Goal: Information Seeking & Learning: Compare options

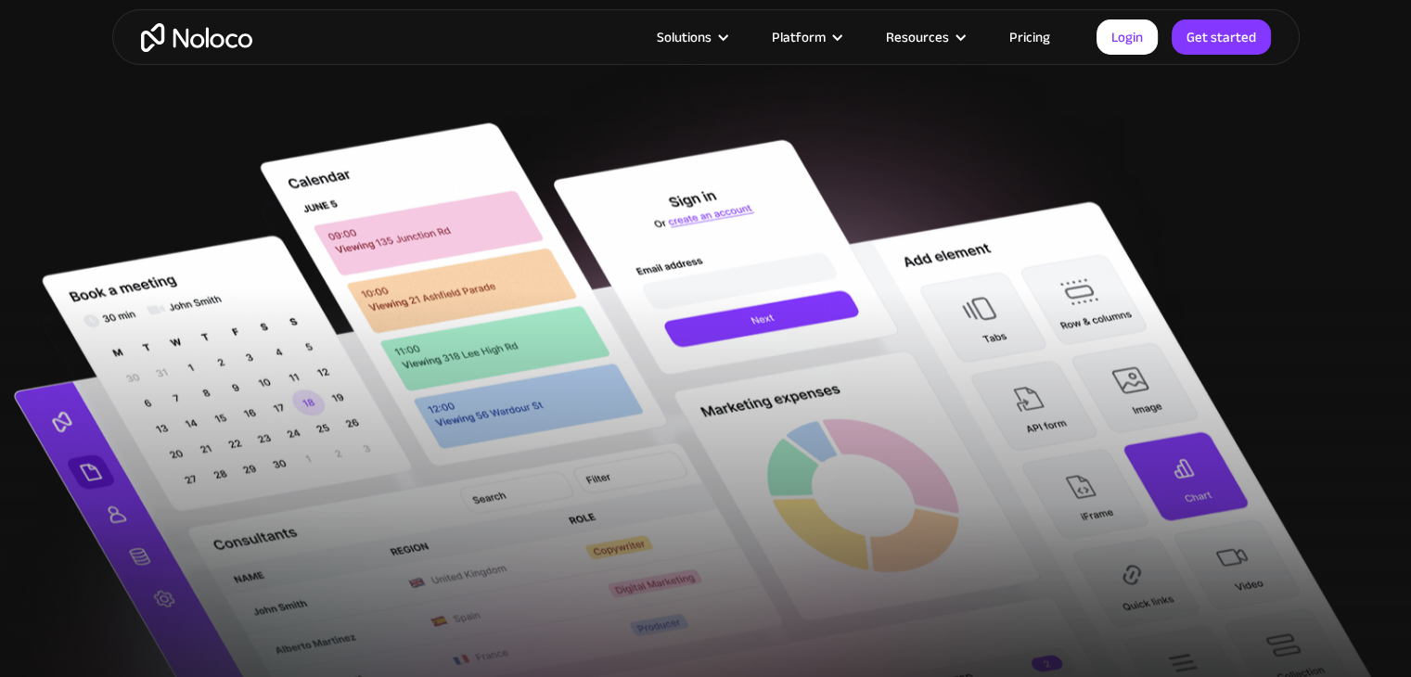
scroll to position [245, 0]
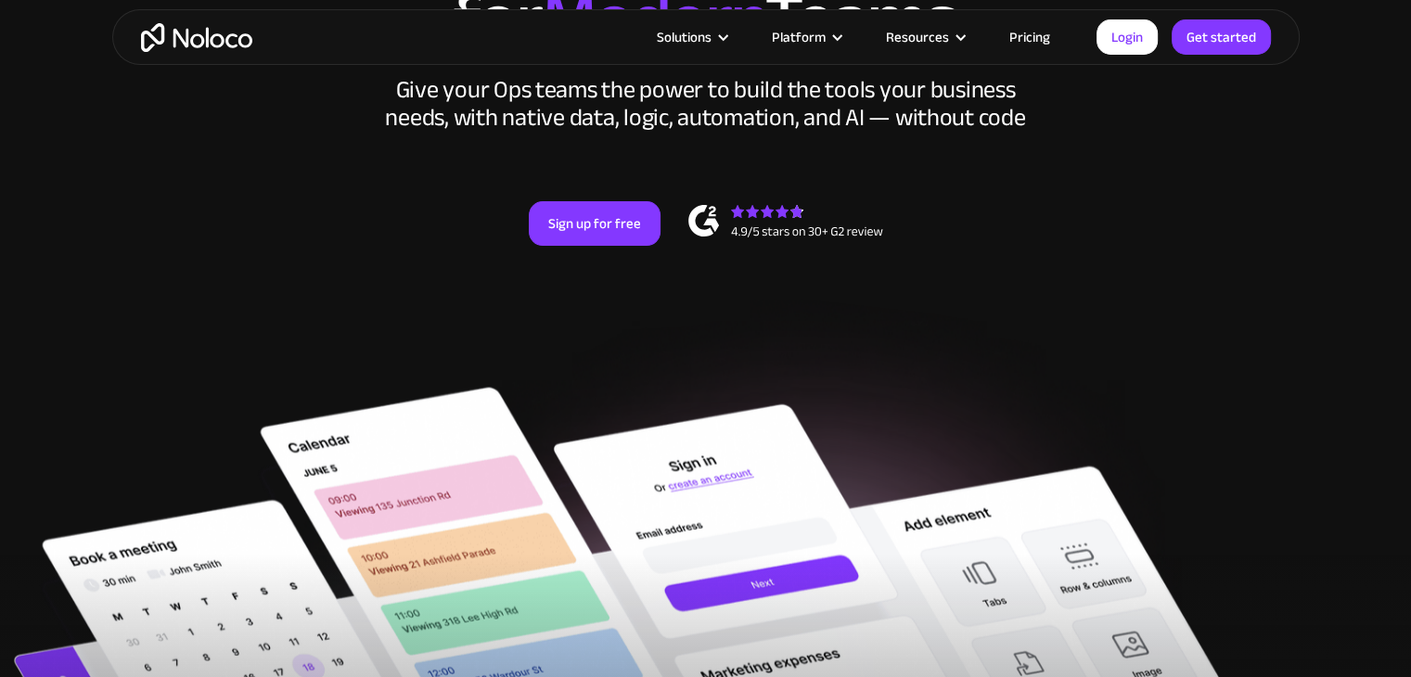
click at [1410, 42] on html "Solutions Use Cases Business Types Project Management Keep track of customers, …" at bounding box center [705, 56] width 1411 height 677
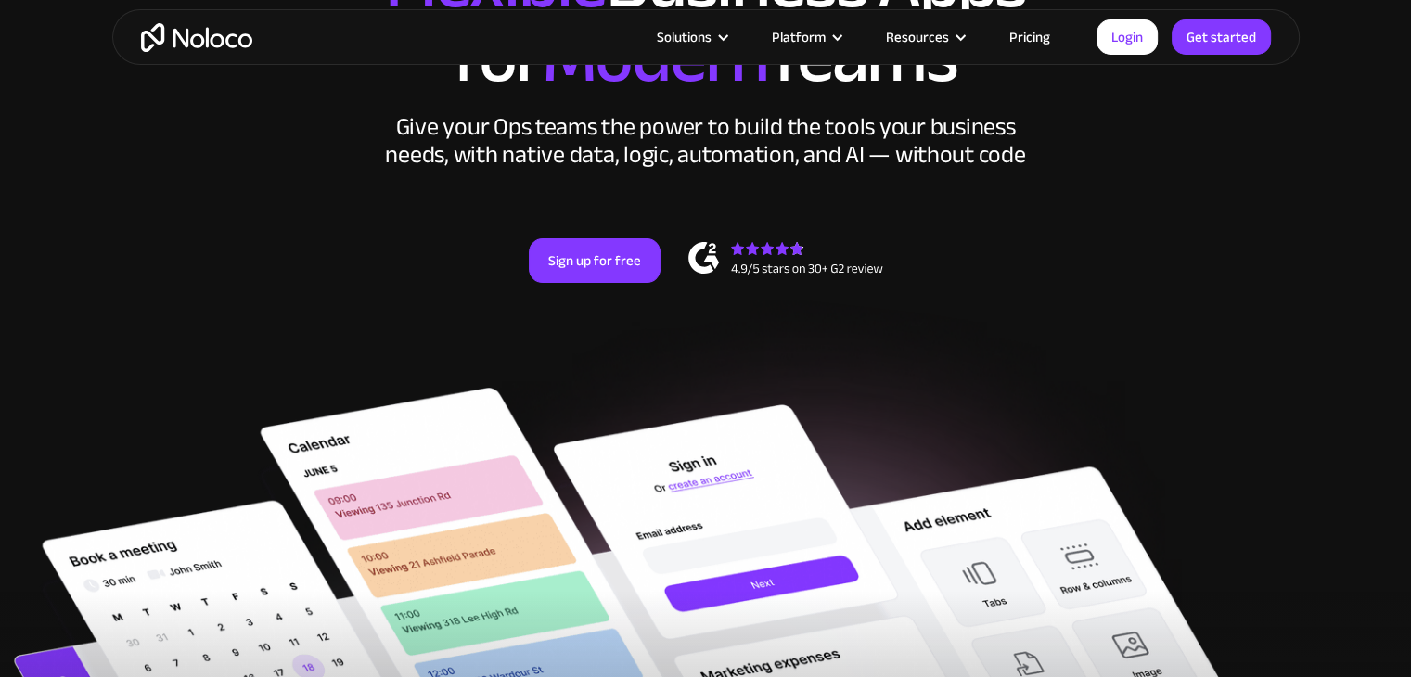
click at [1037, 42] on link "Pricing" at bounding box center [1029, 37] width 87 height 24
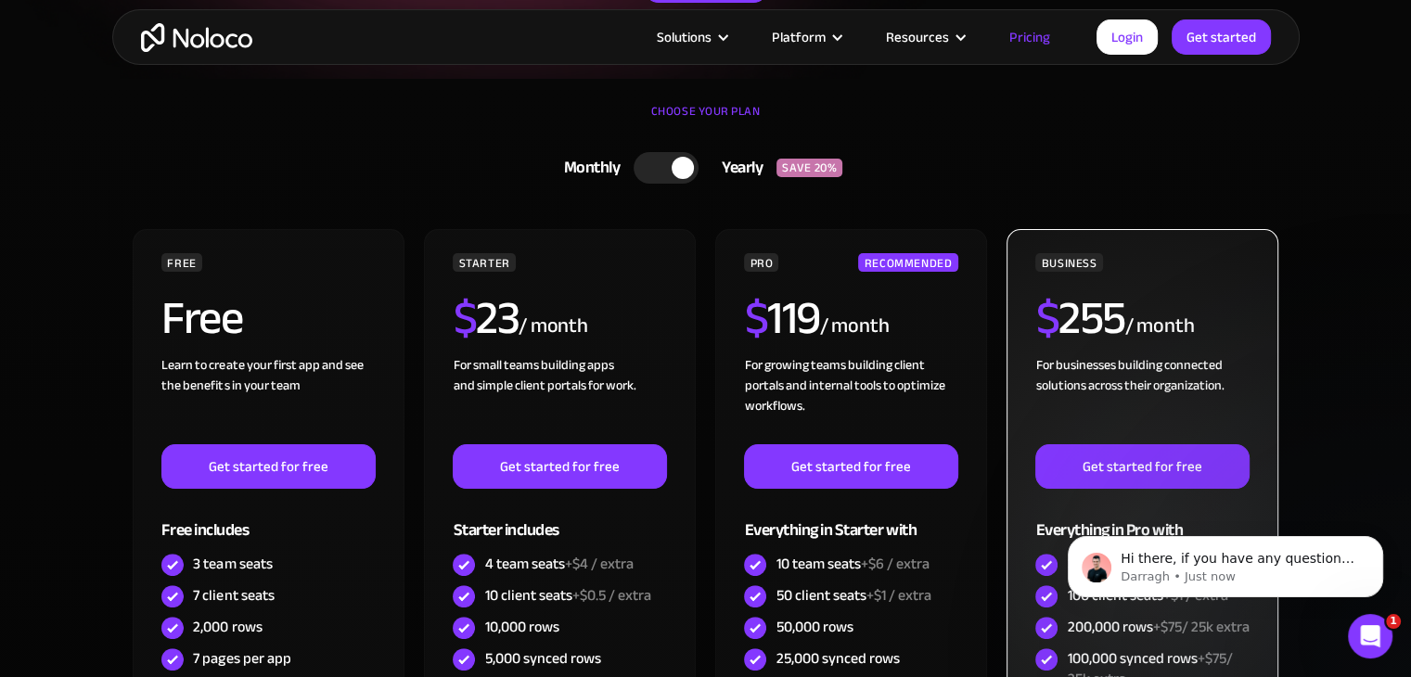
scroll to position [371, 0]
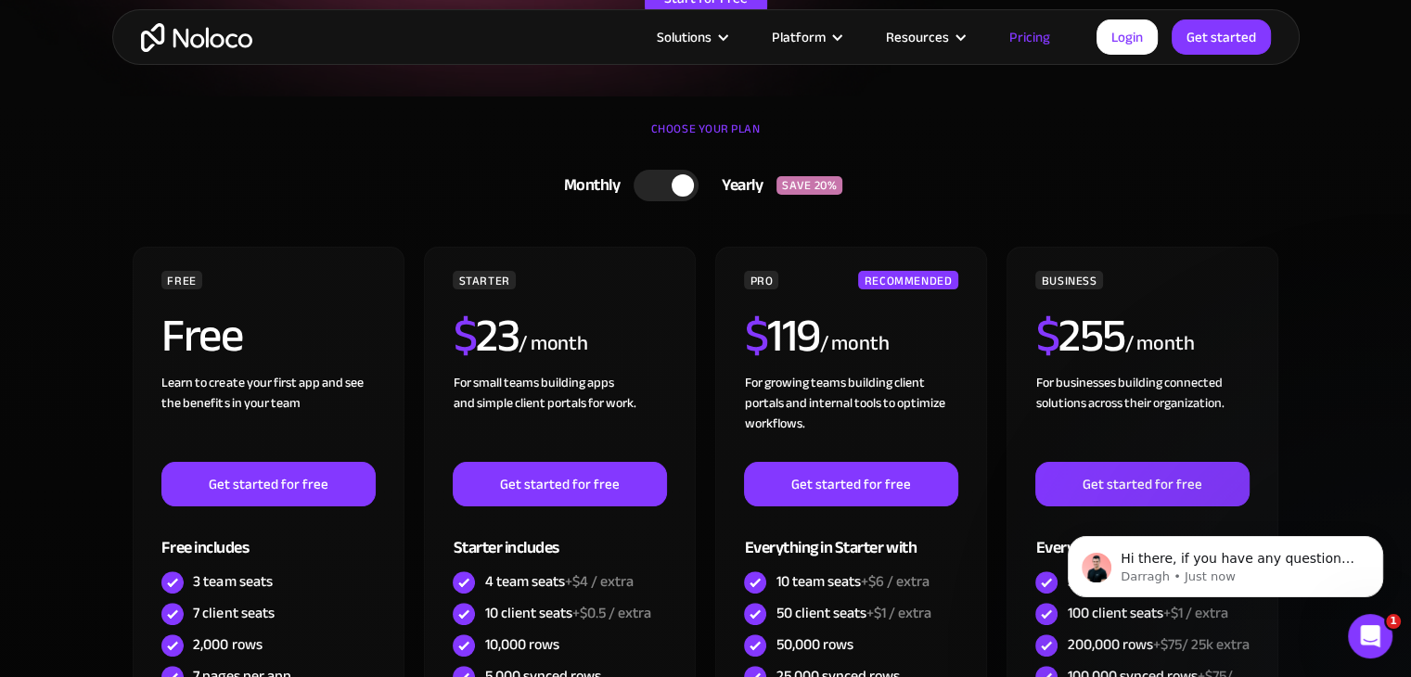
click at [668, 182] on div at bounding box center [665, 186] width 65 height 32
click at [689, 170] on div at bounding box center [673, 186] width 65 height 32
click at [651, 183] on div at bounding box center [665, 186] width 65 height 32
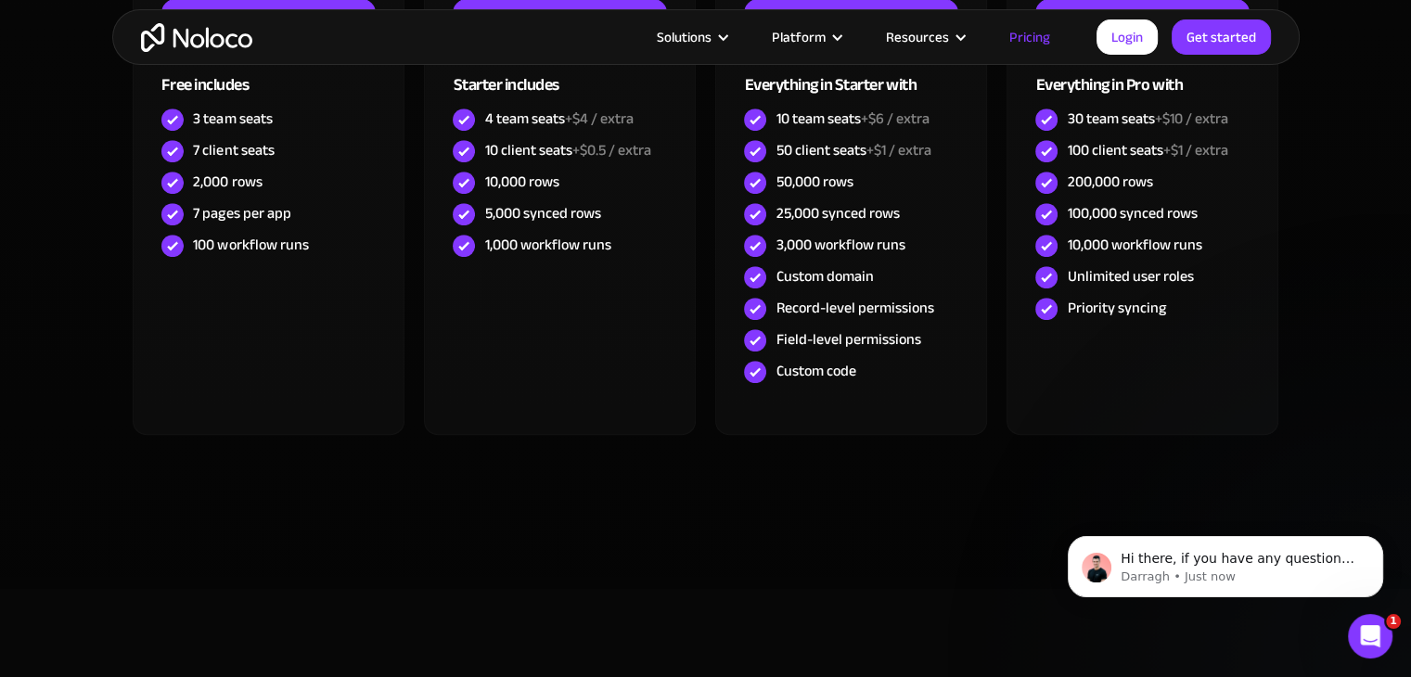
scroll to position [835, 0]
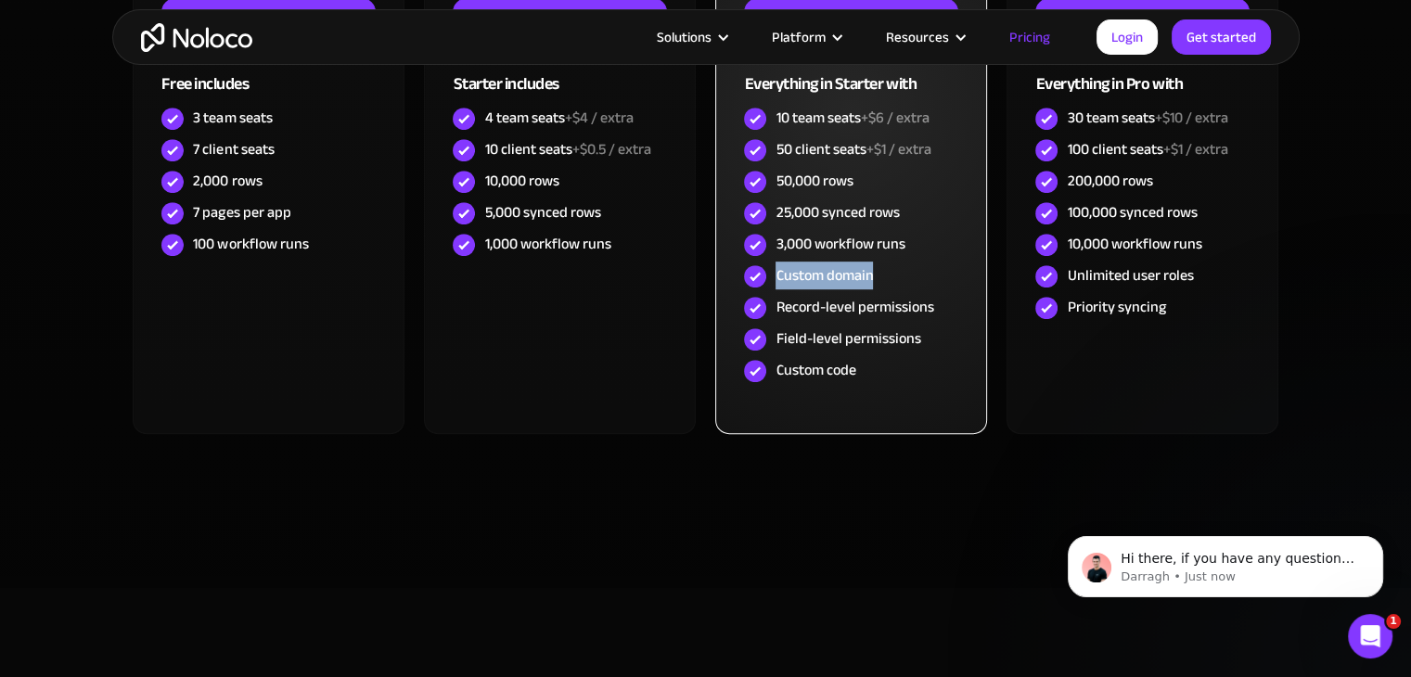
drag, startPoint x: 880, startPoint y: 275, endPoint x: 778, endPoint y: 279, distance: 102.1
click at [778, 279] on div "Custom domain" at bounding box center [850, 277] width 213 height 32
copy div "Custom domain"
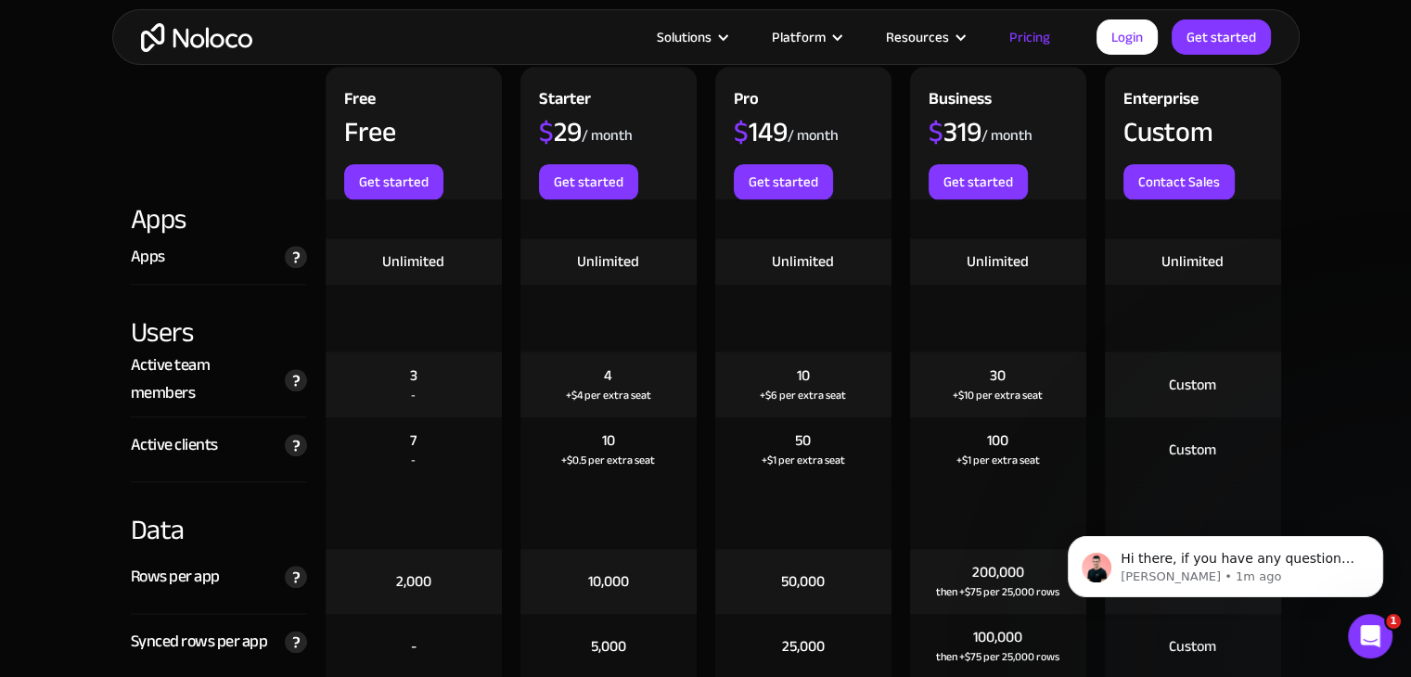
scroll to position [2133, 0]
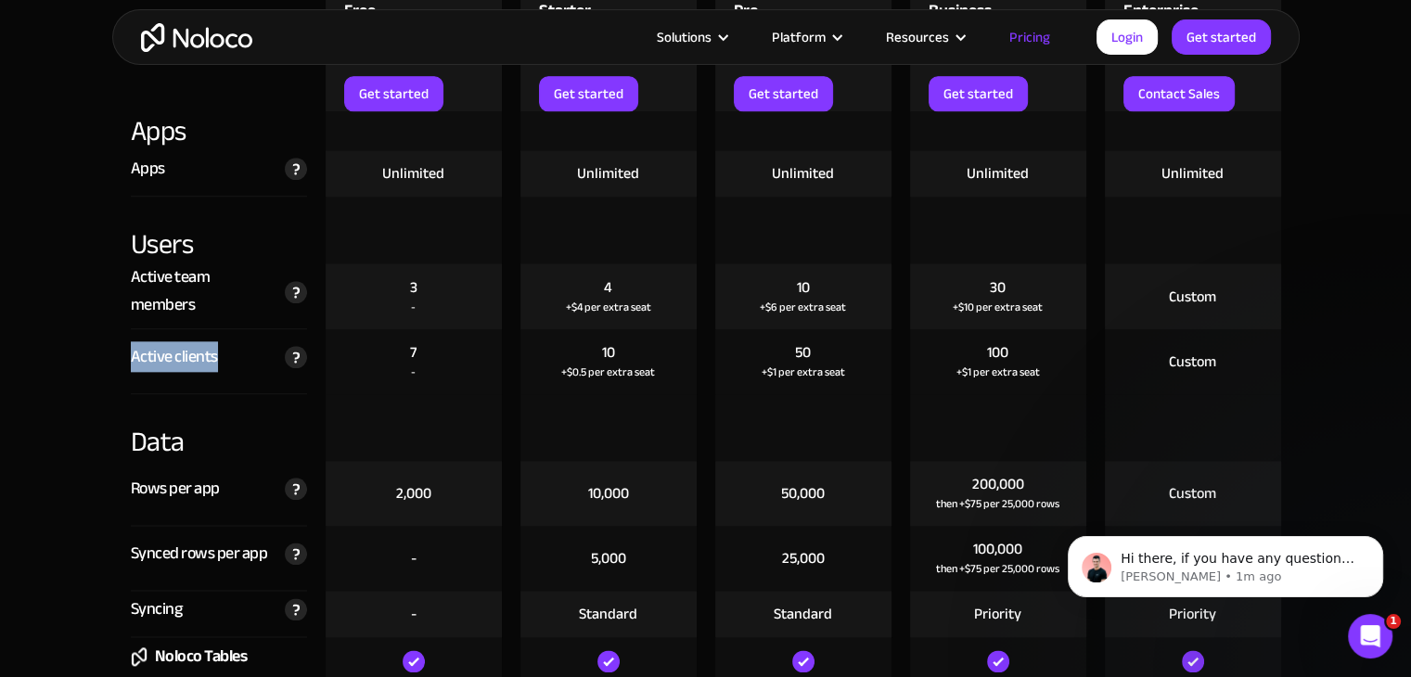
drag, startPoint x: 226, startPoint y: 360, endPoint x: 114, endPoint y: 358, distance: 112.2
copy div "Active clients"
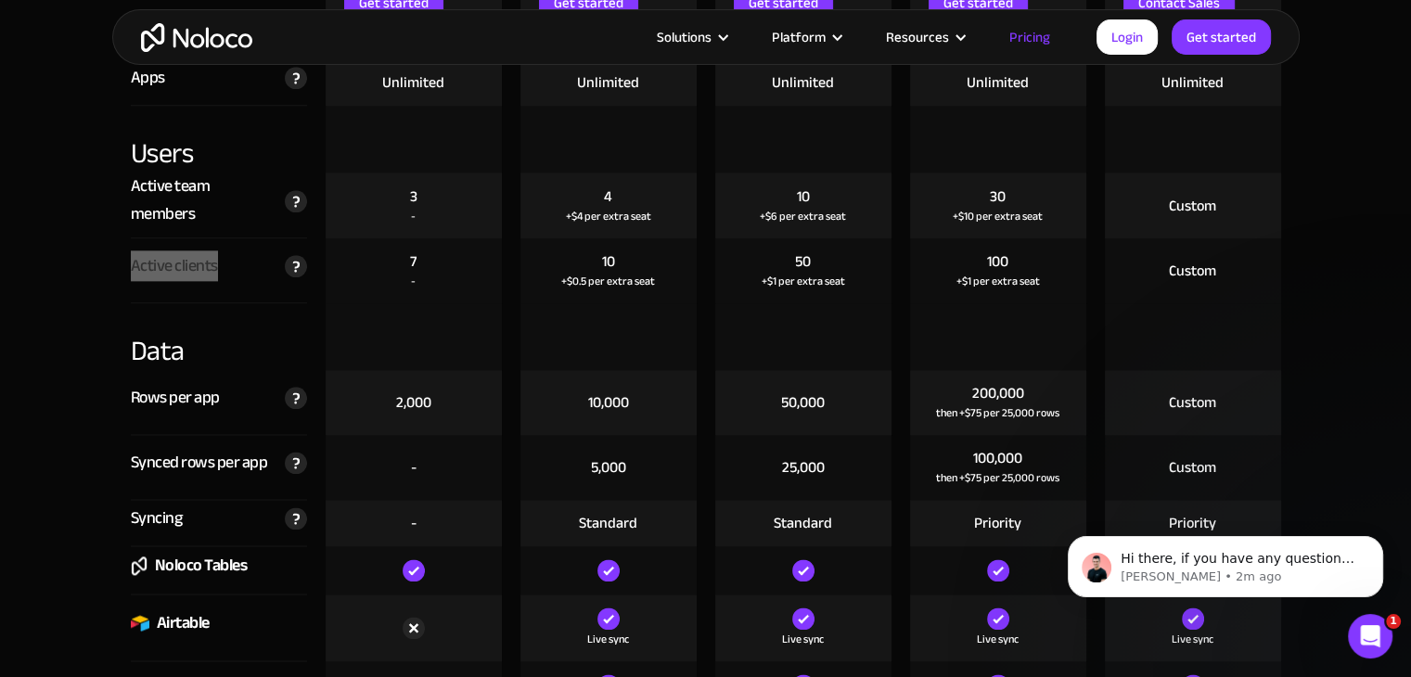
scroll to position [2226, 0]
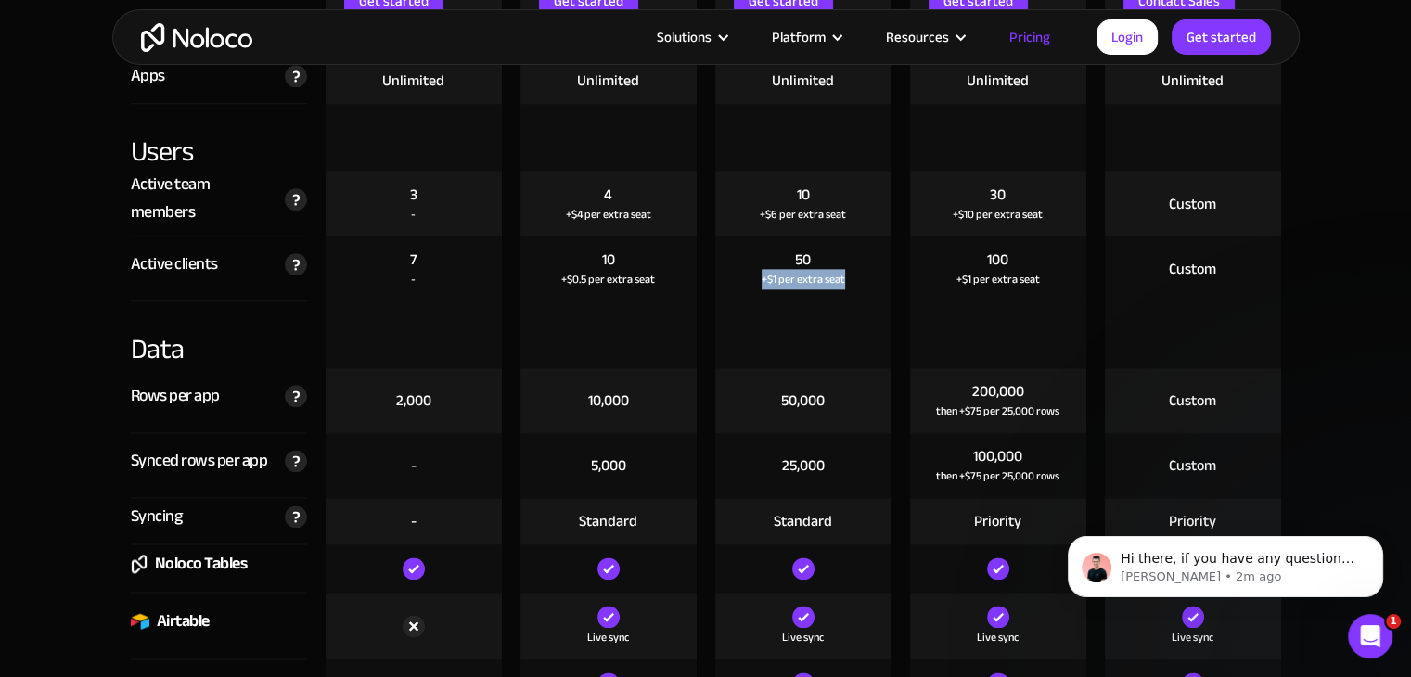
drag, startPoint x: 857, startPoint y: 275, endPoint x: 763, endPoint y: 280, distance: 93.8
click at [763, 280] on div "50 +$1 per extra seat" at bounding box center [803, 268] width 176 height 65
copy div "+$1 per extra seat"
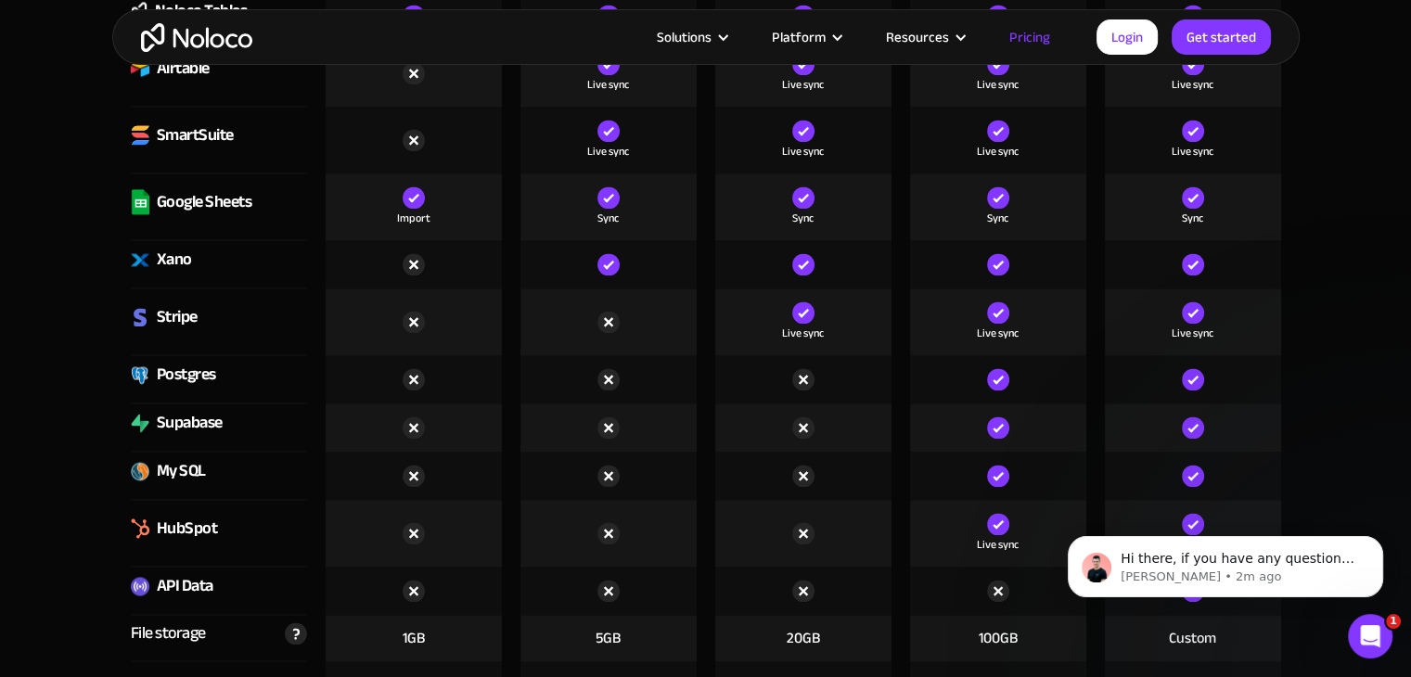
scroll to position [2782, 0]
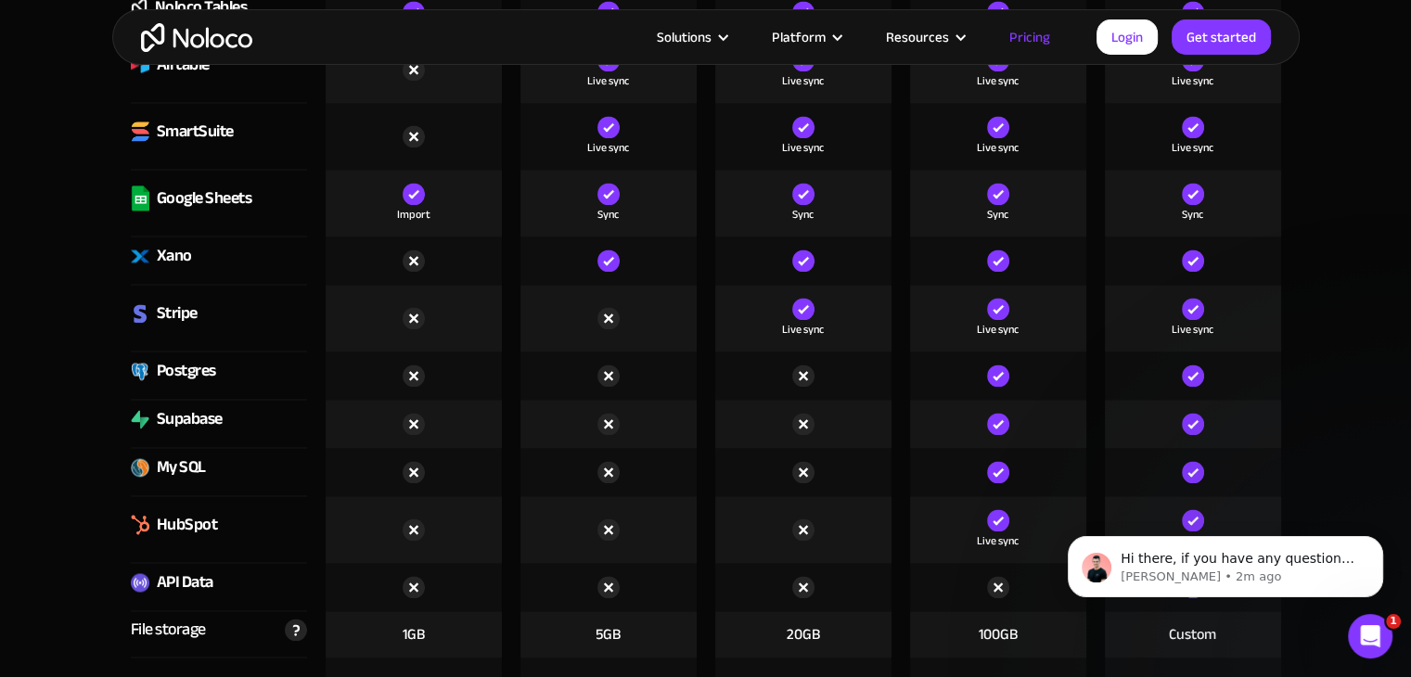
click at [177, 252] on div "Xano" at bounding box center [174, 256] width 35 height 28
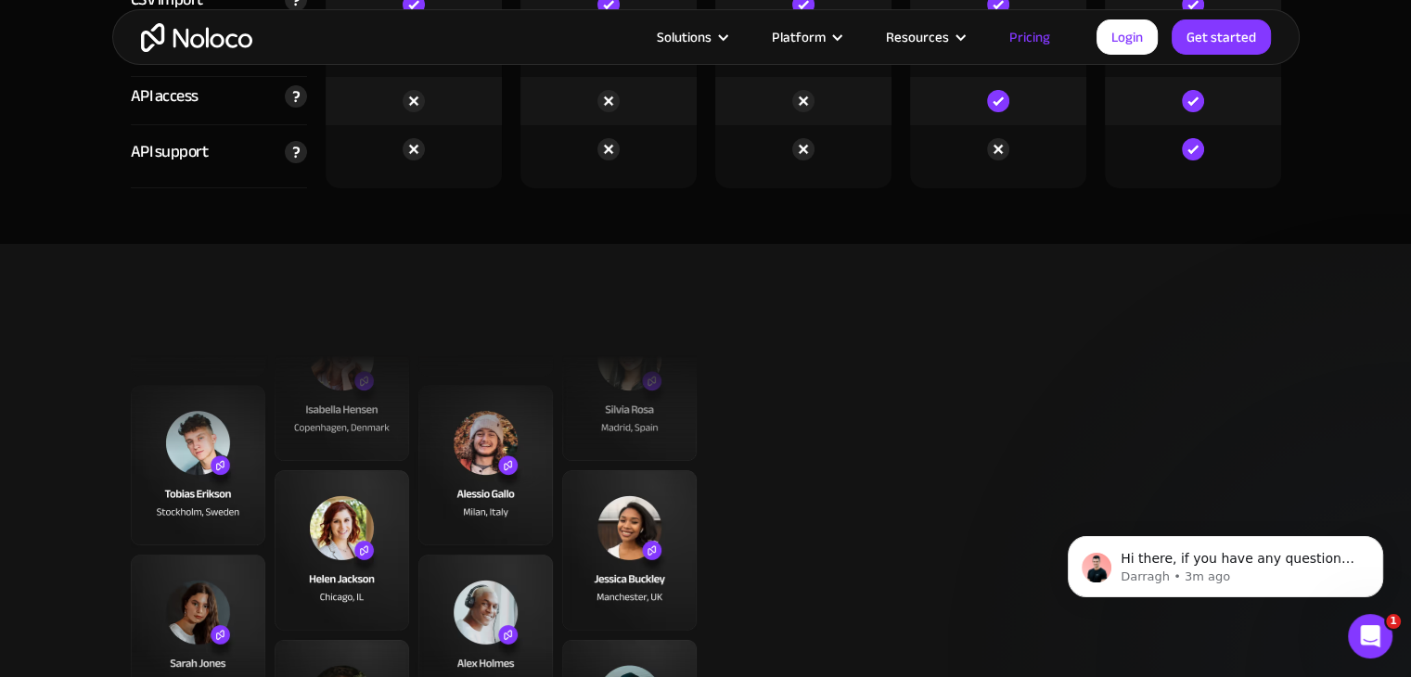
scroll to position [6585, 0]
